Goal: Task Accomplishment & Management: Complete application form

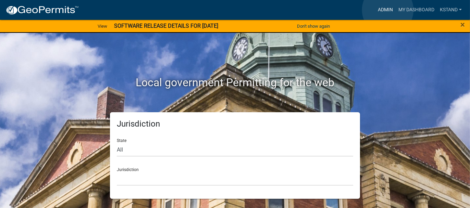
click at [387, 10] on link "Admin" at bounding box center [385, 9] width 21 height 13
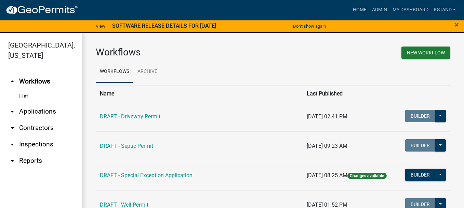
click at [31, 113] on link "arrow_drop_down Applications" at bounding box center [41, 111] width 82 height 16
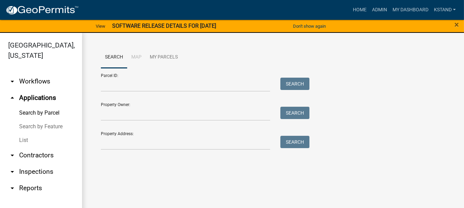
click at [21, 141] on link "List" at bounding box center [41, 140] width 82 height 14
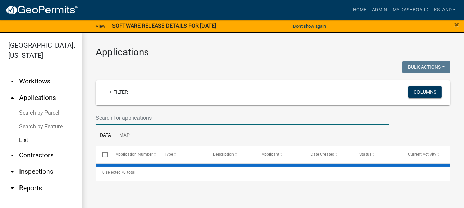
click at [105, 113] on input "text" at bounding box center [243, 118] width 294 height 14
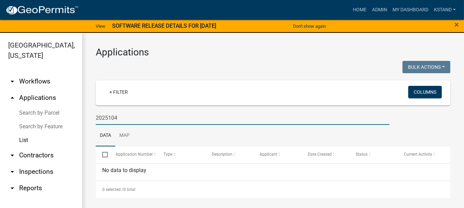
click at [110, 116] on input "2025104" at bounding box center [243, 118] width 294 height 14
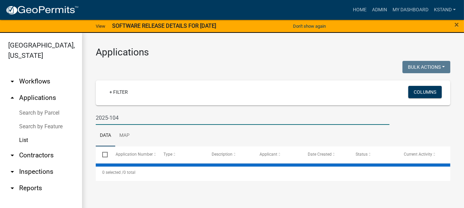
type input "2025-104"
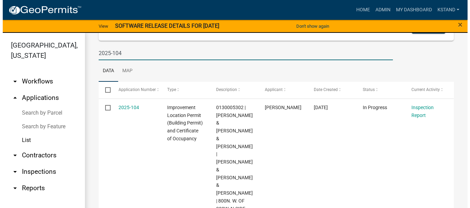
scroll to position [68, 0]
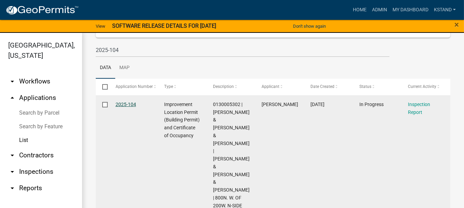
click at [129, 104] on link "2025-104" at bounding box center [126, 104] width 21 height 5
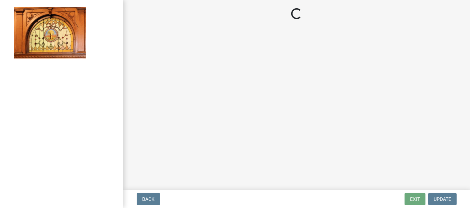
select select "62bb873c-c571-4454-ac8a-8c216551e2a3"
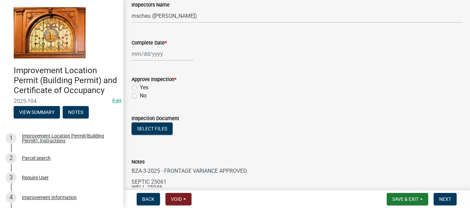
scroll to position [34, 0]
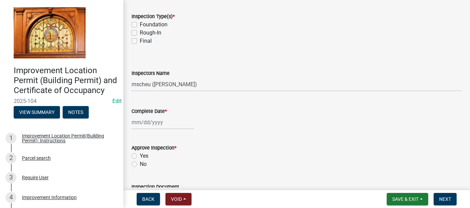
click at [140, 23] on label "Foundation" at bounding box center [154, 25] width 28 height 8
click at [140, 23] on input "Foundation" at bounding box center [142, 23] width 4 height 4
checkbox input "true"
checkbox input "false"
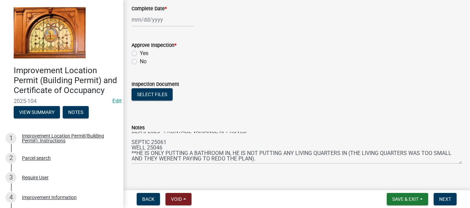
scroll to position [145, 0]
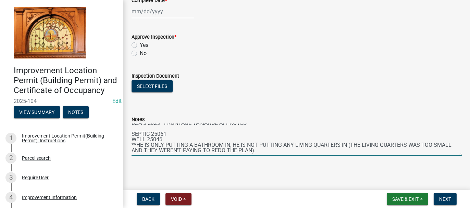
click at [280, 149] on textarea "BZA-3-2025 - FRONTAGE VARIANCE APPROVED SEPTIC 25061 WELL 25046 **HE IS ONLY PU…" at bounding box center [296, 140] width 330 height 32
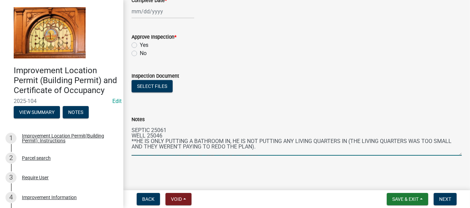
scroll to position [0, 0]
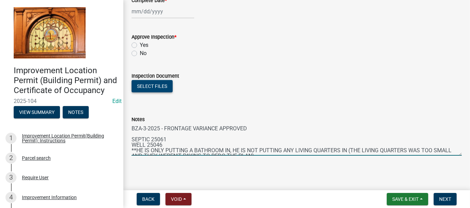
type textarea "BZA-3-2025 - FRONTAGE VARIANCE APPROVED SEPTIC 25061 WELL 25046 **HE IS ONLY PU…"
click at [157, 86] on button "Select files" at bounding box center [151, 86] width 41 height 12
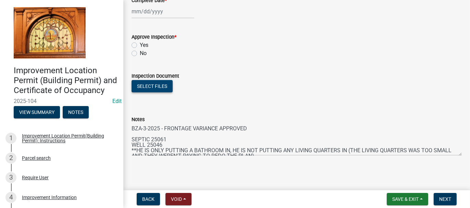
click at [158, 87] on button "Select files" at bounding box center [151, 86] width 41 height 12
click at [148, 88] on button "Select files" at bounding box center [151, 86] width 41 height 12
click at [153, 86] on button "Select files" at bounding box center [151, 86] width 41 height 12
click at [163, 82] on button "Select files" at bounding box center [151, 86] width 41 height 12
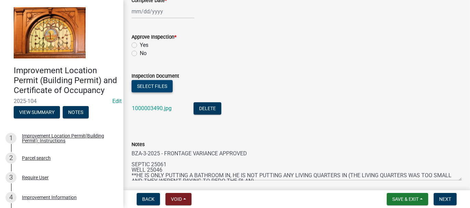
click at [152, 84] on button "Select files" at bounding box center [151, 86] width 41 height 12
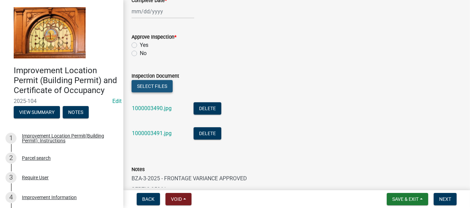
click at [157, 86] on button "Select files" at bounding box center [151, 86] width 41 height 12
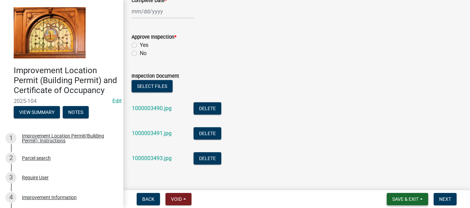
click at [397, 200] on span "Save & Exit" at bounding box center [405, 198] width 26 height 5
click at [396, 185] on button "Save & Exit" at bounding box center [400, 181] width 55 height 16
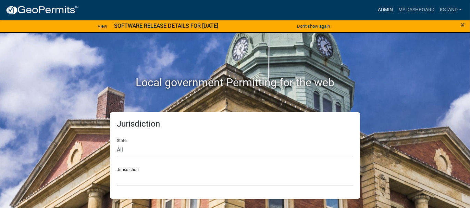
click at [381, 6] on link "Admin" at bounding box center [385, 9] width 21 height 13
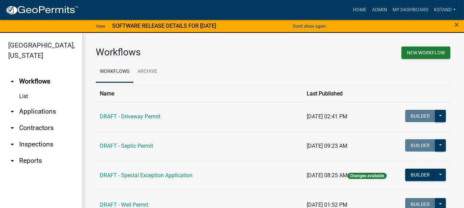
click at [31, 112] on link "arrow_drop_down Applications" at bounding box center [41, 111] width 82 height 16
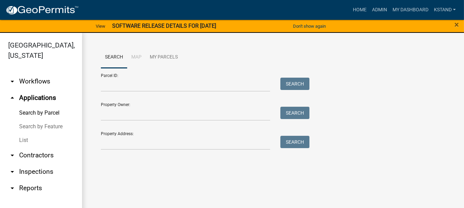
drag, startPoint x: 22, startPoint y: 142, endPoint x: 25, endPoint y: 138, distance: 5.1
click at [22, 141] on link "List" at bounding box center [41, 140] width 82 height 14
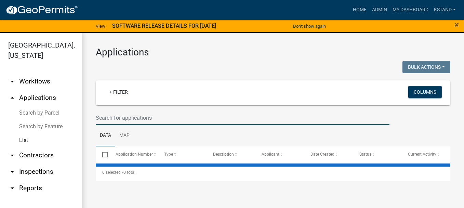
click at [117, 114] on input "text" at bounding box center [243, 118] width 294 height 14
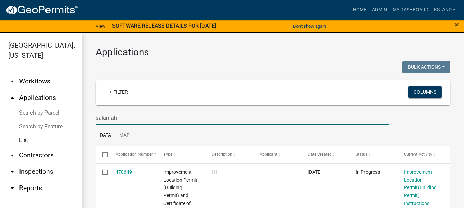
type input "salamah"
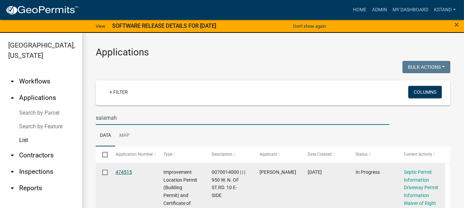
click at [123, 171] on link "474515" at bounding box center [124, 171] width 16 height 5
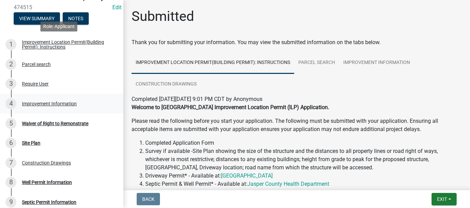
scroll to position [103, 0]
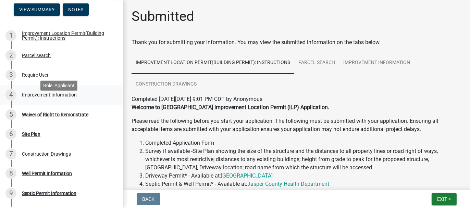
click at [28, 97] on div "Improvement Information" at bounding box center [49, 94] width 55 height 5
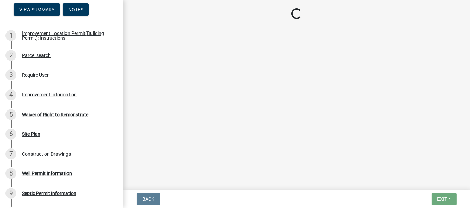
select select "8223da26-0ac6-488f-81e7-4bb0725dcd0b"
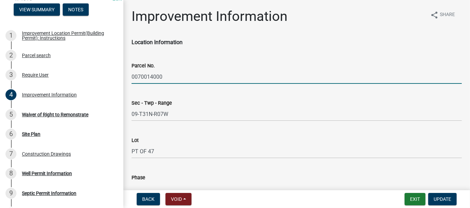
click at [133, 79] on input "0070014000" at bounding box center [296, 77] width 330 height 14
drag, startPoint x: 131, startPoint y: 76, endPoint x: 155, endPoint y: 79, distance: 23.8
click at [162, 74] on input "0070014000" at bounding box center [296, 77] width 330 height 14
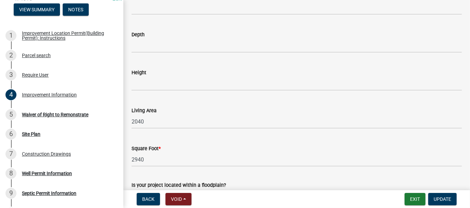
scroll to position [1094, 0]
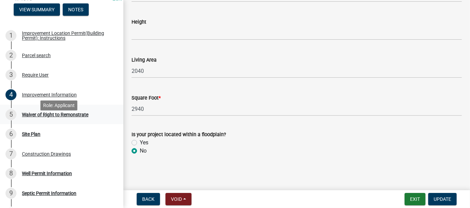
click at [36, 117] on div "Waiver of Right to Remonstrate" at bounding box center [55, 114] width 66 height 5
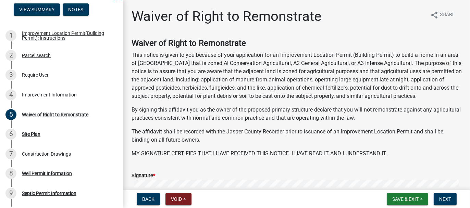
scroll to position [103, 0]
click at [447, 199] on span "Next" at bounding box center [445, 198] width 12 height 5
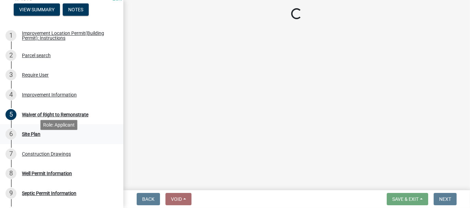
click at [23, 137] on div "Site Plan" at bounding box center [31, 134] width 18 height 5
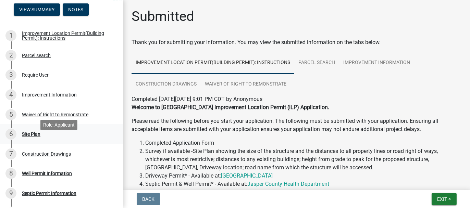
click at [26, 137] on div "Site Plan" at bounding box center [31, 134] width 18 height 5
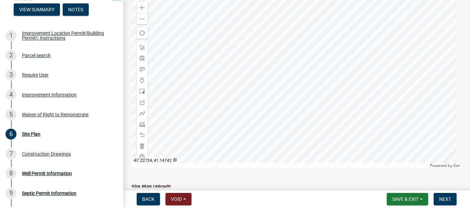
scroll to position [137, 0]
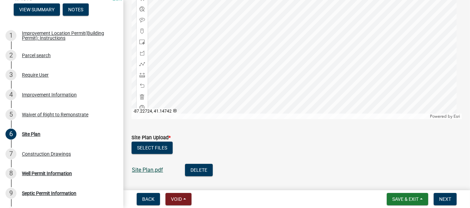
click at [157, 169] on link "Site Plan.pdf" at bounding box center [147, 170] width 31 height 7
click at [451, 199] on button "Next" at bounding box center [444, 199] width 23 height 12
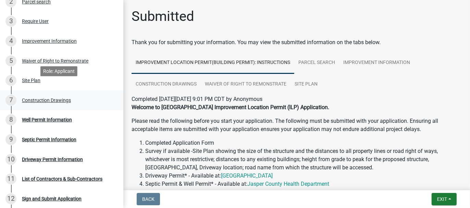
scroll to position [171, 0]
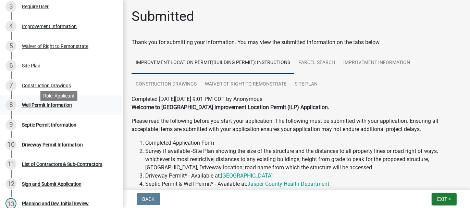
click at [31, 107] on div "Well Permit Information" at bounding box center [47, 105] width 50 height 5
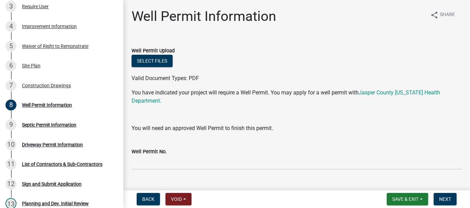
click at [130, 161] on div "Well Permit No." at bounding box center [296, 154] width 340 height 32
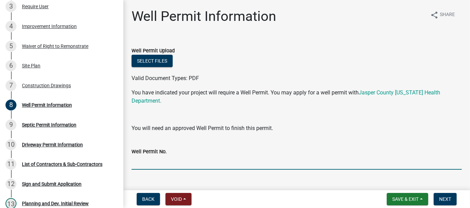
click at [135, 163] on input "Well Permit No." at bounding box center [296, 163] width 330 height 14
type input "25059 - Hook-up"
click at [449, 200] on span "Next" at bounding box center [445, 198] width 12 height 5
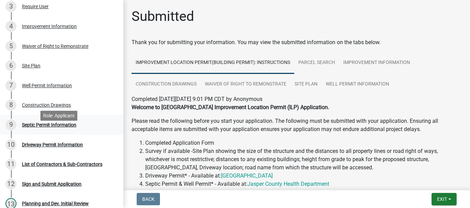
click at [58, 127] on div "Septic Permit Information" at bounding box center [49, 125] width 54 height 5
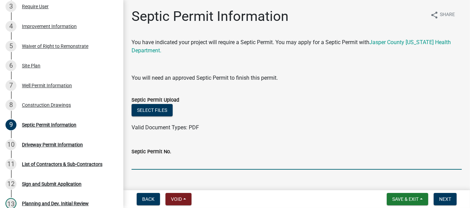
click at [149, 163] on input "Septic Permit No." at bounding box center [296, 163] width 330 height 14
type input "25082 Hook-up"
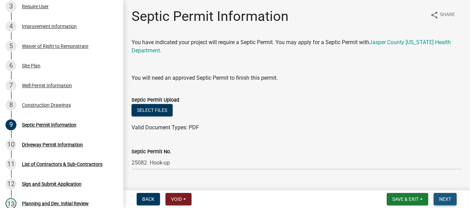
drag, startPoint x: 438, startPoint y: 197, endPoint x: 454, endPoint y: 207, distance: 18.8
click at [438, 197] on button "Next" at bounding box center [444, 199] width 23 height 12
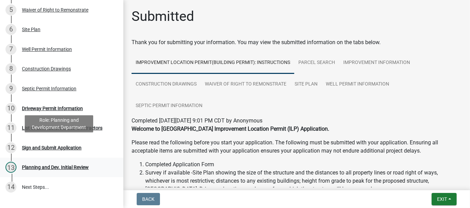
scroll to position [240, 0]
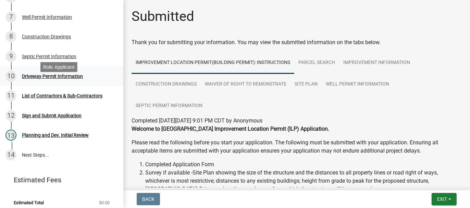
click at [51, 79] on div "Driveway Permit Information" at bounding box center [52, 76] width 61 height 5
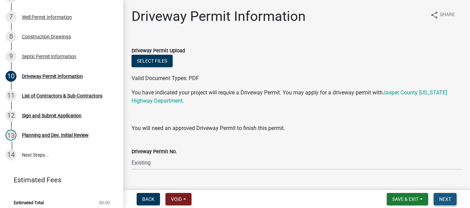
click at [446, 197] on span "Next" at bounding box center [445, 198] width 12 height 5
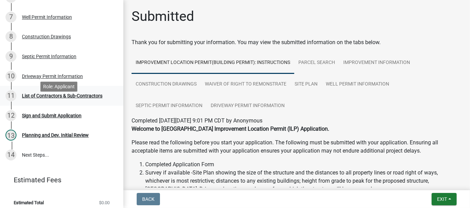
click at [47, 98] on div "List of Contractors & Sub-Contractors" at bounding box center [62, 95] width 80 height 5
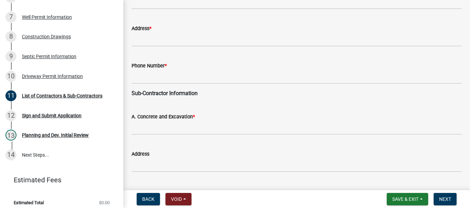
scroll to position [0, 0]
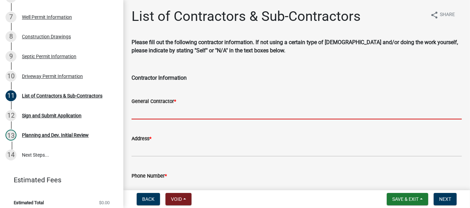
click at [142, 110] on input "General Contractor *" at bounding box center [296, 112] width 330 height 14
type input "R"
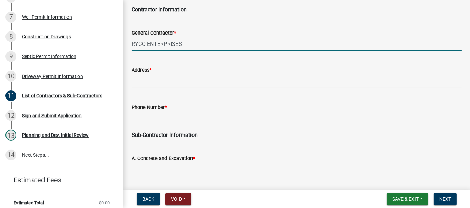
scroll to position [34, 0]
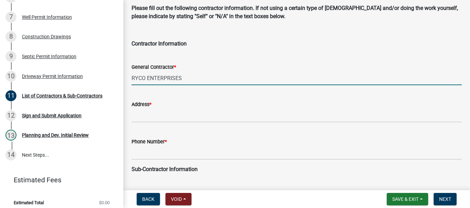
type input "RYCO ENTERPRISES"
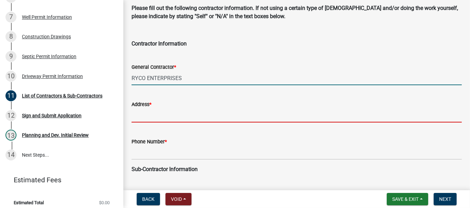
click at [146, 115] on input "Address *" at bounding box center [296, 115] width 330 height 14
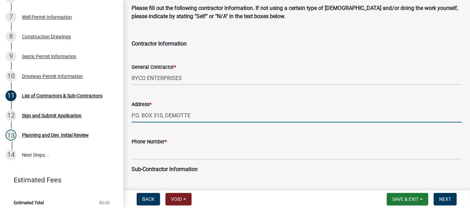
type input "P.O. BOX 310, DEMOTTE"
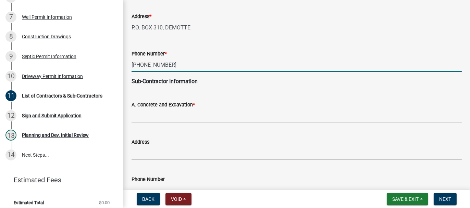
scroll to position [137, 0]
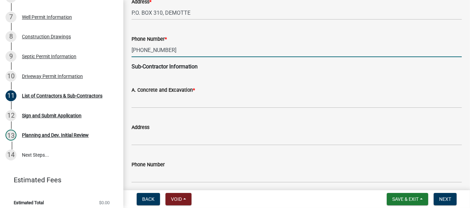
type input "219-869-5019"
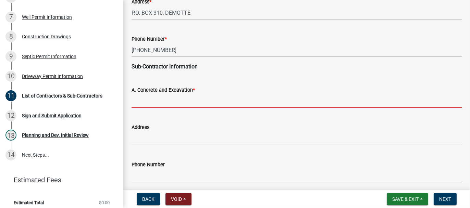
click at [147, 99] on input "A. Concrete and Excavation *" at bounding box center [296, 101] width 330 height 14
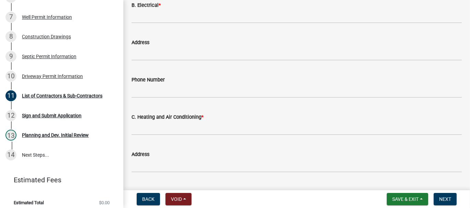
scroll to position [240, 0]
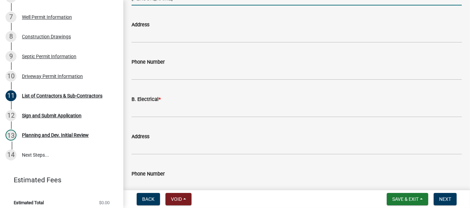
type input "RICH SMITH"
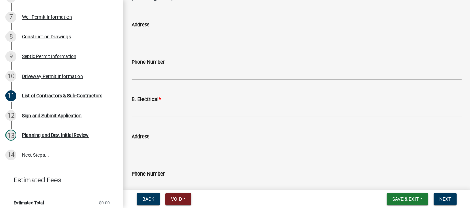
click at [131, 104] on div "B. Electrical *" at bounding box center [296, 102] width 340 height 32
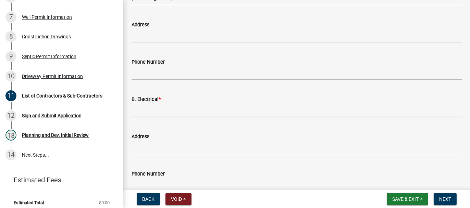
click at [151, 114] on input "B. Electrical *" at bounding box center [296, 110] width 330 height 14
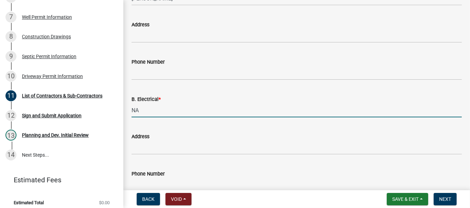
type input "NA"
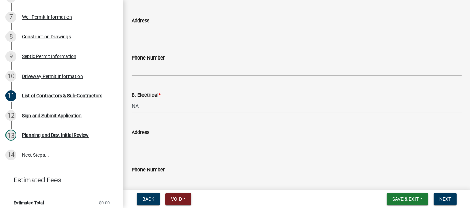
scroll to position [368, 0]
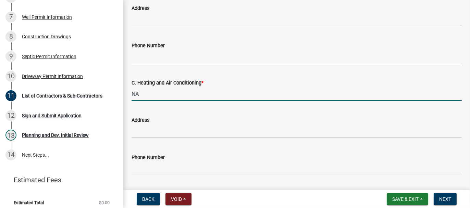
type input "NA"
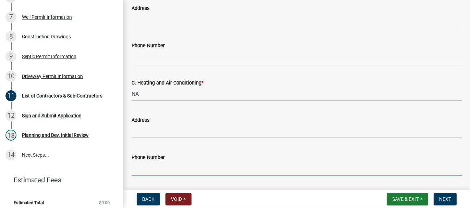
scroll to position [480, 0]
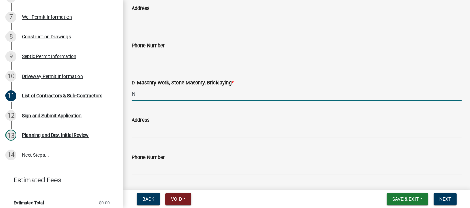
click at [154, 92] on input "N" at bounding box center [296, 94] width 330 height 14
type input "NA"
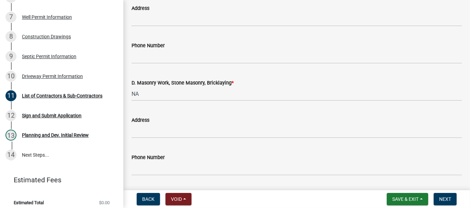
scroll to position [592, 0]
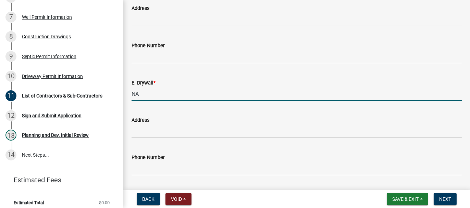
type input "NA"
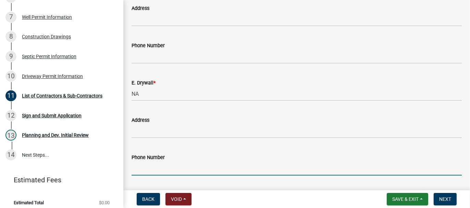
scroll to position [703, 0]
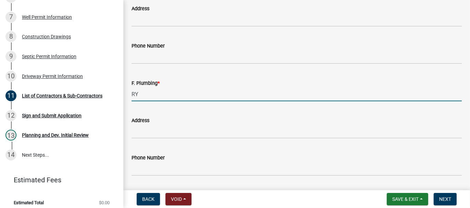
type input "R"
type input "RYKO"
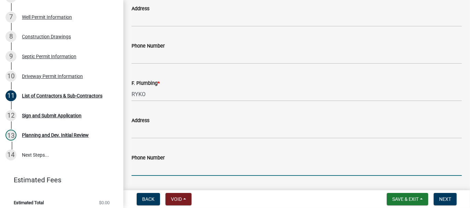
scroll to position [761, 0]
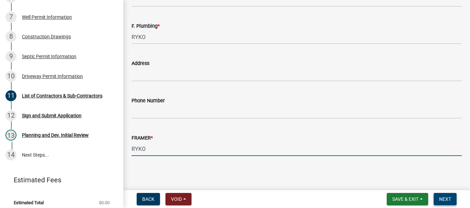
type input "RYKO"
click at [451, 196] on button "Next" at bounding box center [444, 199] width 23 height 12
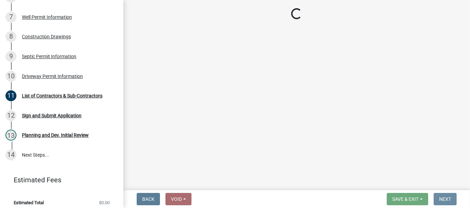
scroll to position [0, 0]
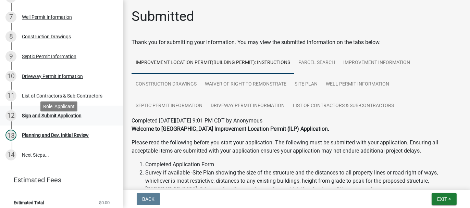
drag, startPoint x: 39, startPoint y: 127, endPoint x: 83, endPoint y: 128, distance: 43.8
click at [39, 118] on div "Sign and Submit Application" at bounding box center [52, 115] width 60 height 5
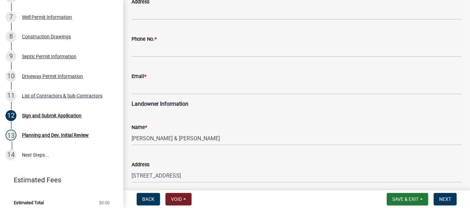
scroll to position [137, 0]
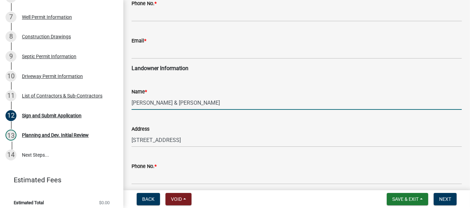
drag, startPoint x: 132, startPoint y: 102, endPoint x: 160, endPoint y: 102, distance: 28.1
click at [160, 102] on input "SALAMAH, JASON & ANN" at bounding box center [296, 103] width 330 height 14
click at [172, 103] on input "JASON & ANN" at bounding box center [296, 103] width 330 height 14
paste input "SALAMAH,"
type input "JASON & ANN SALAMAH"
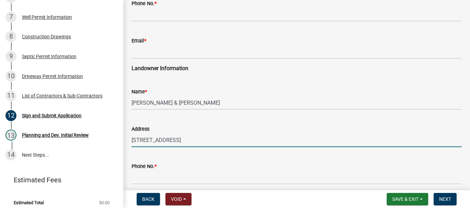
click at [178, 140] on input "536 CEDAR ST SW" at bounding box center [296, 140] width 330 height 14
type input "536 CEDAR ST SW, DEMOTTE"
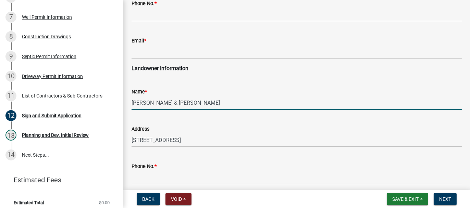
drag, startPoint x: 135, startPoint y: 102, endPoint x: 195, endPoint y: 103, distance: 60.6
click at [195, 103] on input "JASON & ANN SALAMAH" at bounding box center [296, 103] width 330 height 14
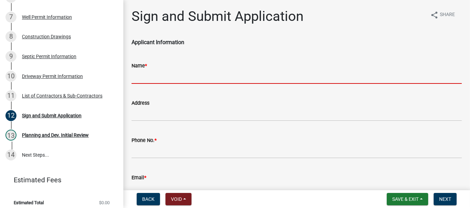
click at [151, 77] on input "Name *" at bounding box center [296, 77] width 330 height 14
paste input "JASON & ANN SALAMAH"
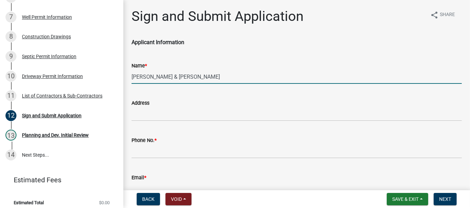
scroll to position [34, 0]
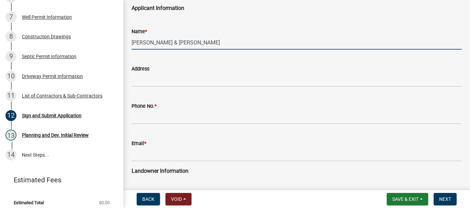
type input "JASON & ANN SALAMAH"
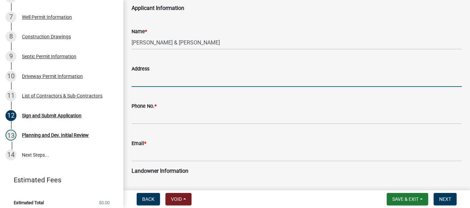
click at [148, 79] on input "Address" at bounding box center [296, 80] width 330 height 14
type input "9091N. 950W., DEMOTTE"
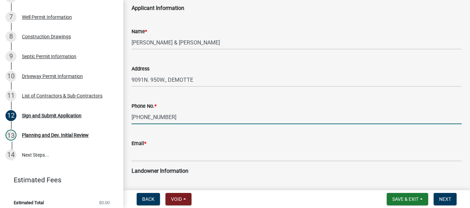
drag, startPoint x: 132, startPoint y: 116, endPoint x: 165, endPoint y: 121, distance: 33.5
click at [165, 121] on input "219-613-2160" at bounding box center [296, 117] width 330 height 14
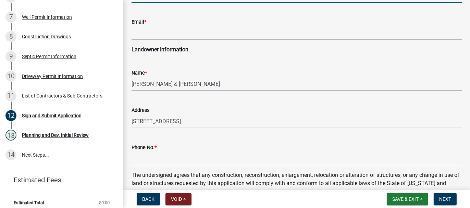
scroll to position [171, 0]
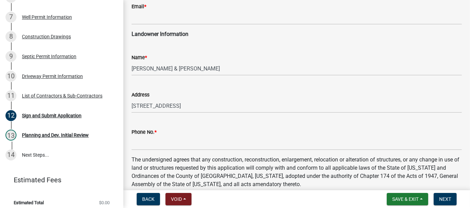
type input "219-613-2160"
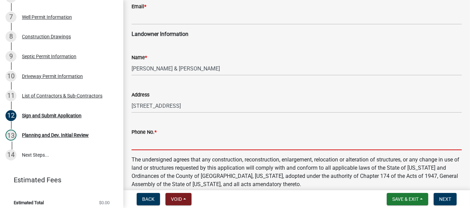
click at [142, 142] on input "Phone No. *" at bounding box center [296, 143] width 330 height 14
paste input "219-613-2160"
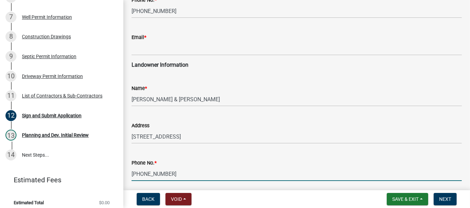
scroll to position [103, 0]
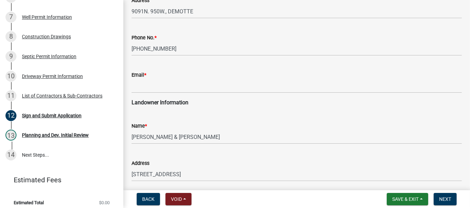
type input "219-613-2160"
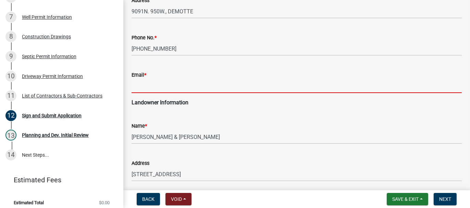
click at [142, 85] on input "Email *" at bounding box center [296, 86] width 330 height 14
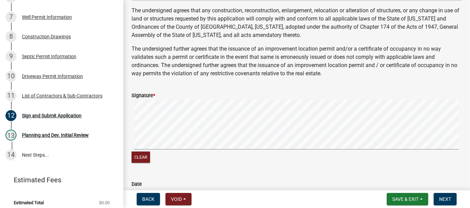
scroll to position [366, 0]
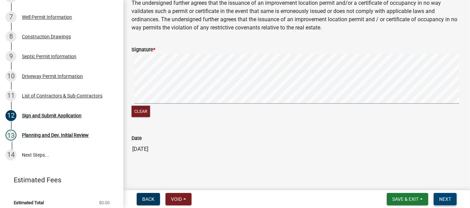
type input "JASALAMAH13@GMAIL.COM"
click at [445, 196] on span "Next" at bounding box center [445, 198] width 12 height 5
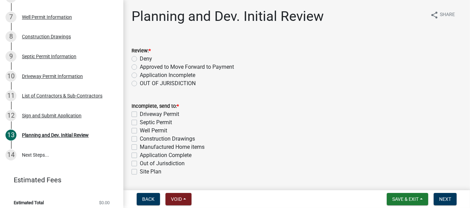
click at [140, 66] on label "Approved to Move Forward to Payment" at bounding box center [187, 67] width 94 height 8
click at [140, 66] on input "Approved to Move Forward to Payment" at bounding box center [142, 65] width 4 height 4
radio input "true"
click at [140, 155] on label "Application Complete" at bounding box center [166, 155] width 52 height 8
click at [140, 155] on input "Application Complete" at bounding box center [142, 153] width 4 height 4
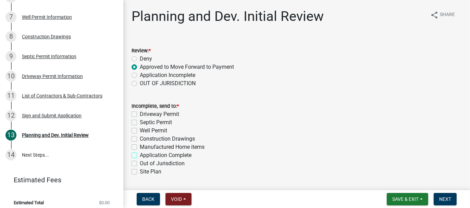
checkbox input "true"
checkbox input "false"
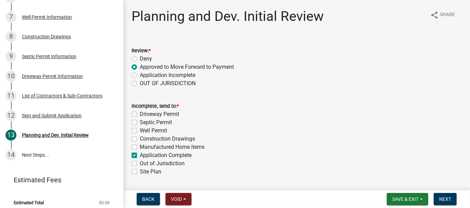
checkbox input "false"
checkbox input "true"
checkbox input "false"
click at [439, 198] on span "Next" at bounding box center [445, 198] width 12 height 5
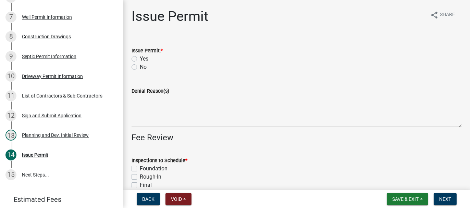
scroll to position [259, 0]
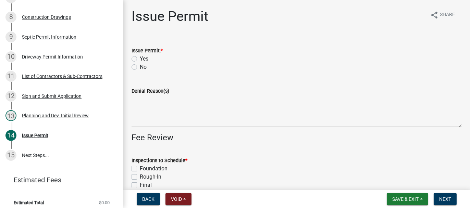
click at [140, 59] on label "Yes" at bounding box center [144, 59] width 9 height 8
click at [140, 59] on input "Yes" at bounding box center [142, 57] width 4 height 4
radio input "true"
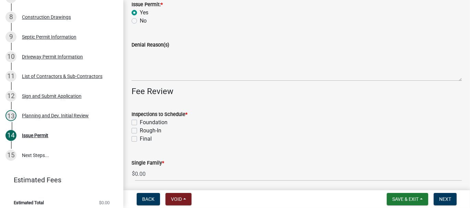
scroll to position [68, 0]
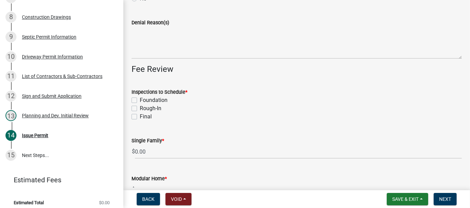
click at [140, 100] on label "Foundation" at bounding box center [154, 100] width 28 height 8
click at [140, 100] on input "Foundation" at bounding box center [142, 98] width 4 height 4
checkbox input "true"
checkbox input "false"
click at [140, 116] on label "Final" at bounding box center [146, 117] width 12 height 8
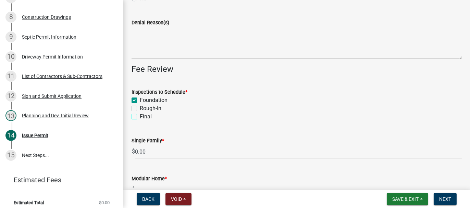
click at [140, 116] on input "Final" at bounding box center [142, 115] width 4 height 4
checkbox input "true"
checkbox input "false"
checkbox input "true"
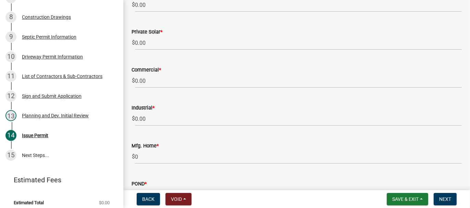
scroll to position [642, 0]
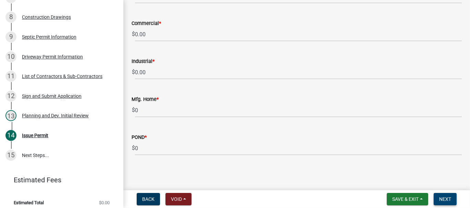
click at [442, 200] on span "Next" at bounding box center [445, 198] width 12 height 5
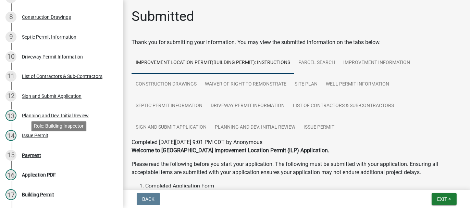
scroll to position [358, 0]
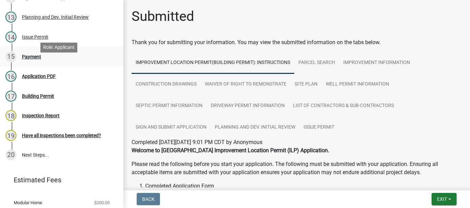
click at [29, 59] on div "Payment" at bounding box center [31, 56] width 19 height 5
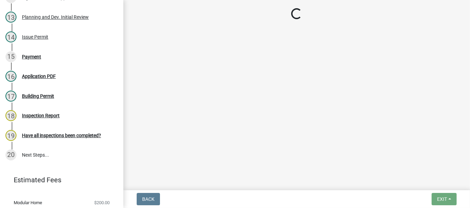
select select "3: 3"
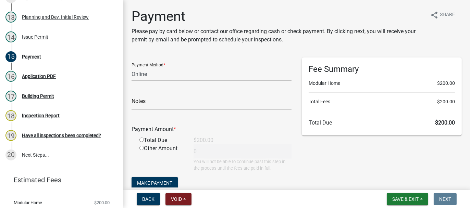
click at [140, 73] on select "Credit Card POS Check Cash Online" at bounding box center [211, 74] width 160 height 14
click at [140, 138] on input "radio" at bounding box center [141, 140] width 4 height 4
radio input "true"
type input "200"
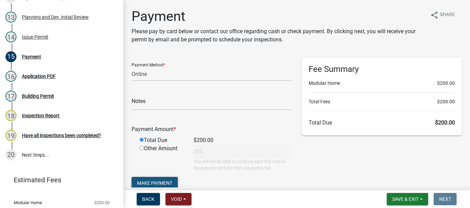
click at [151, 181] on span "Make Payment" at bounding box center [154, 182] width 35 height 5
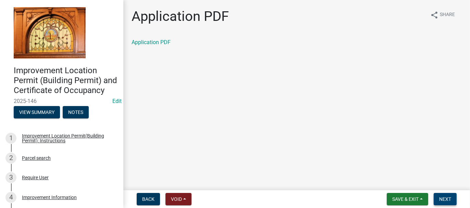
click at [446, 195] on button "Next" at bounding box center [444, 199] width 23 height 12
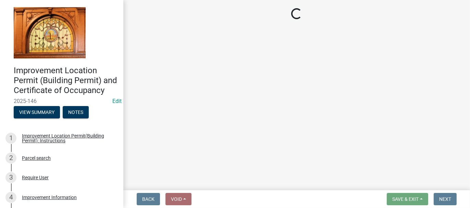
select select "62bb873c-c571-4454-ac8a-8c216551e2a3"
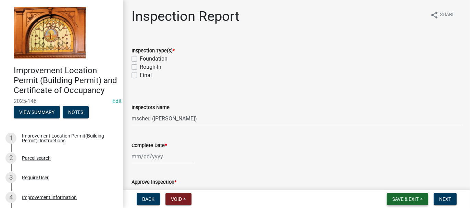
click at [404, 200] on span "Save & Exit" at bounding box center [405, 198] width 26 height 5
drag, startPoint x: 405, startPoint y: 176, endPoint x: 403, endPoint y: 179, distance: 3.5
click at [404, 178] on button "Save & Exit" at bounding box center [400, 181] width 55 height 16
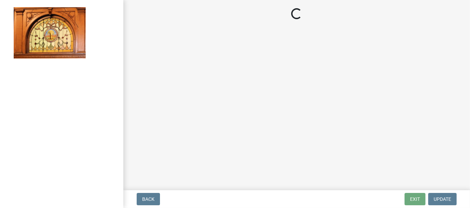
select select "62bb873c-c571-4454-ac8a-8c216551e2a3"
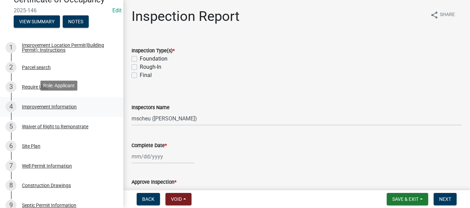
scroll to position [103, 0]
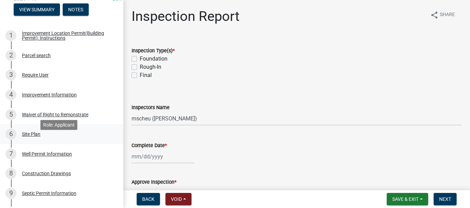
click at [31, 137] on div "Site Plan" at bounding box center [31, 134] width 18 height 5
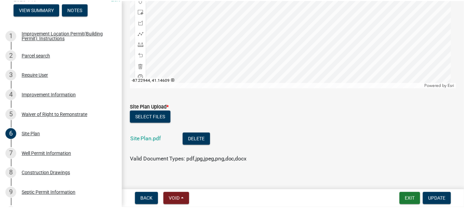
scroll to position [171, 0]
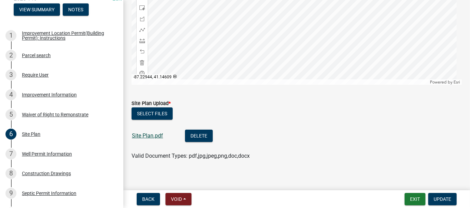
click at [144, 137] on link "Site Plan.pdf" at bounding box center [147, 135] width 31 height 7
click at [419, 196] on button "Exit" at bounding box center [414, 199] width 21 height 12
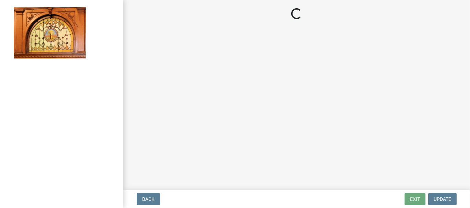
select select "62bb873c-c571-4454-ac8a-8c216551e2a3"
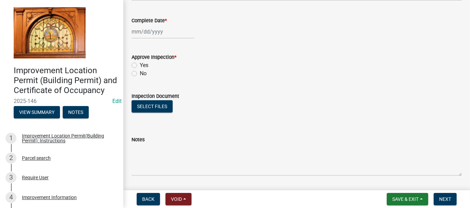
scroll to position [137, 0]
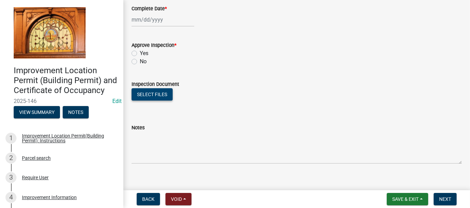
click at [154, 94] on button "Select files" at bounding box center [151, 94] width 41 height 12
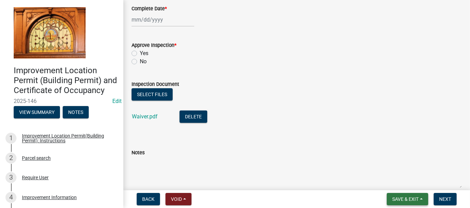
click at [407, 202] on span "Save & Exit" at bounding box center [405, 198] width 26 height 5
click at [399, 188] on button "Save & Exit" at bounding box center [400, 181] width 55 height 16
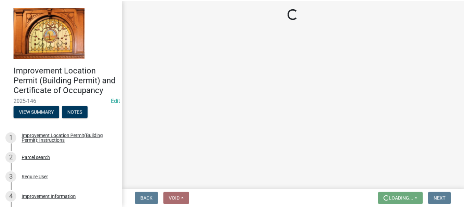
scroll to position [0, 0]
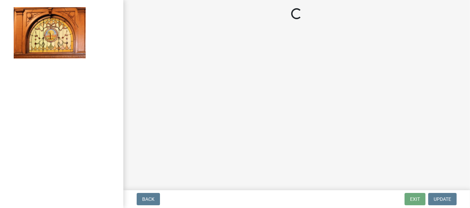
select select "62bb873c-c571-4454-ac8a-8c216551e2a3"
